Goal: Information Seeking & Learning: Check status

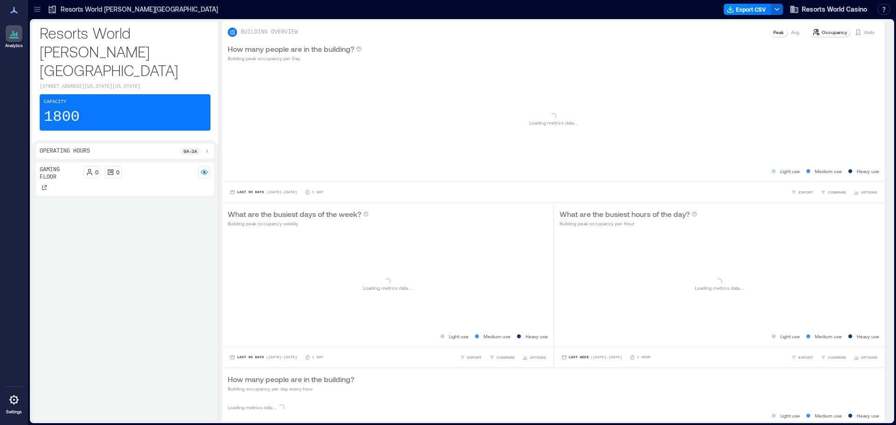
click at [97, 9] on p "Resorts World [PERSON_NAME][GEOGRAPHIC_DATA]" at bounding box center [139, 9] width 157 height 9
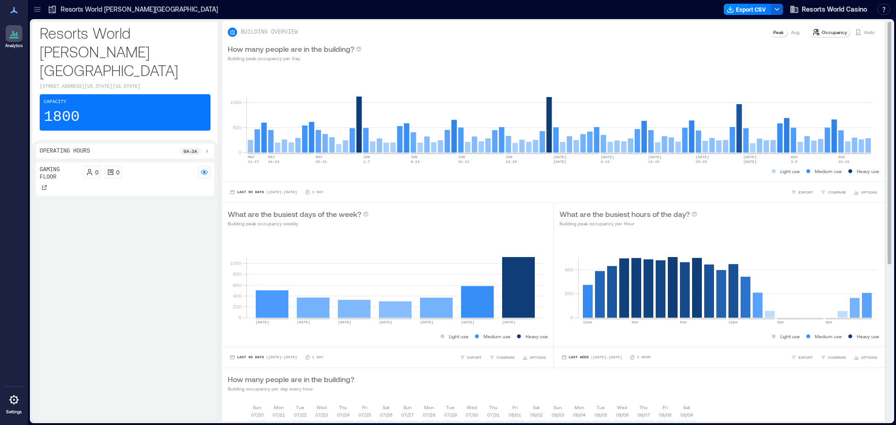
click at [864, 30] on p "Visits" at bounding box center [869, 31] width 11 height 7
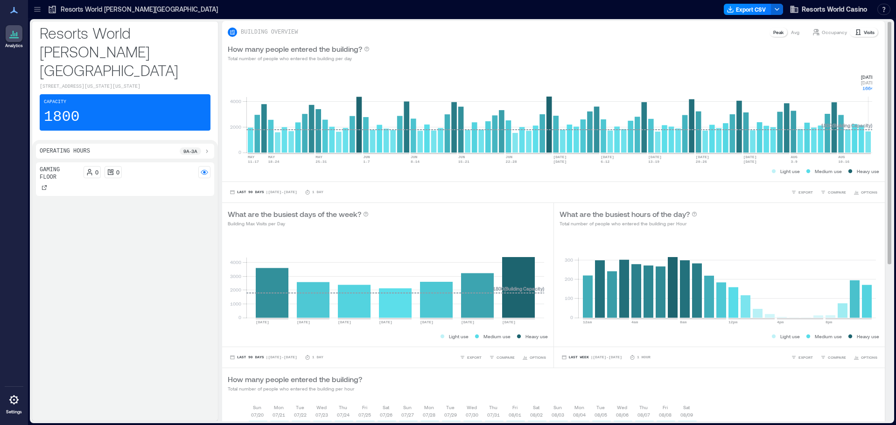
click at [870, 145] on rect at bounding box center [560, 112] width 626 height 79
drag, startPoint x: 869, startPoint y: 85, endPoint x: 873, endPoint y: 90, distance: 6.3
click at [873, 91] on div "0 2000 4000 [DATE]-[DATE] [DATE]-[DATE] [DATE]-[DATE] [DATE]-[DATE] [DATE]-[DAT…" at bounding box center [553, 125] width 663 height 114
drag, startPoint x: 868, startPoint y: 87, endPoint x: 877, endPoint y: 105, distance: 19.6
click at [877, 105] on div "0 2000 4000 [DATE]-[DATE] [DATE]-[DATE] [DATE]-[DATE] [DATE]-[DATE] [DATE]-[DAT…" at bounding box center [553, 125] width 663 height 114
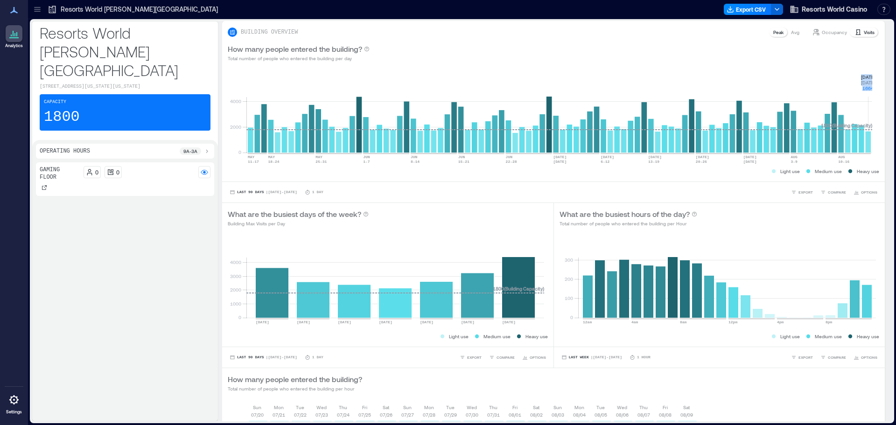
copy g "[DATE] [DATE] 1664"
